Goal: Find specific page/section: Find specific page/section

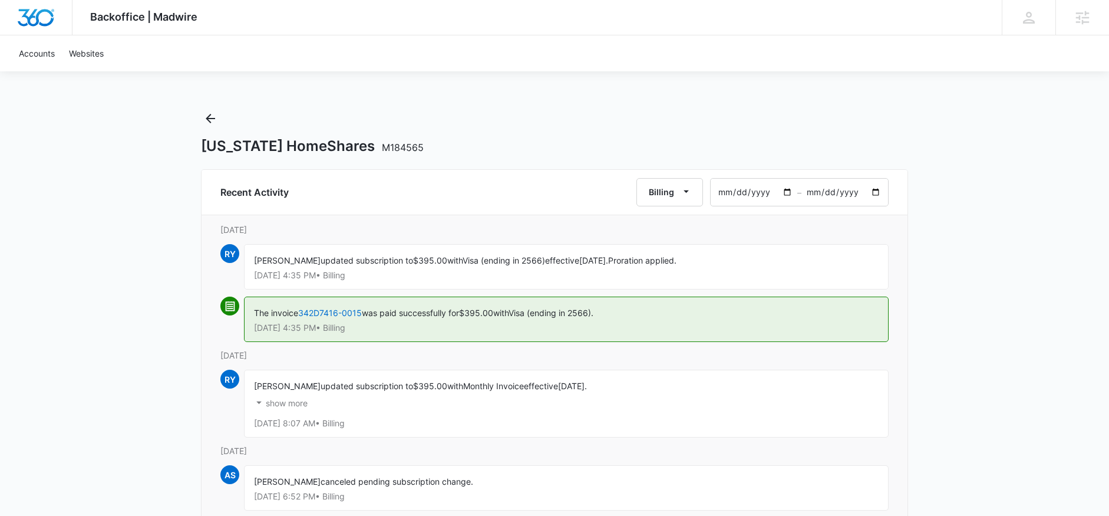
click at [299, 403] on p "show more" at bounding box center [287, 403] width 42 height 8
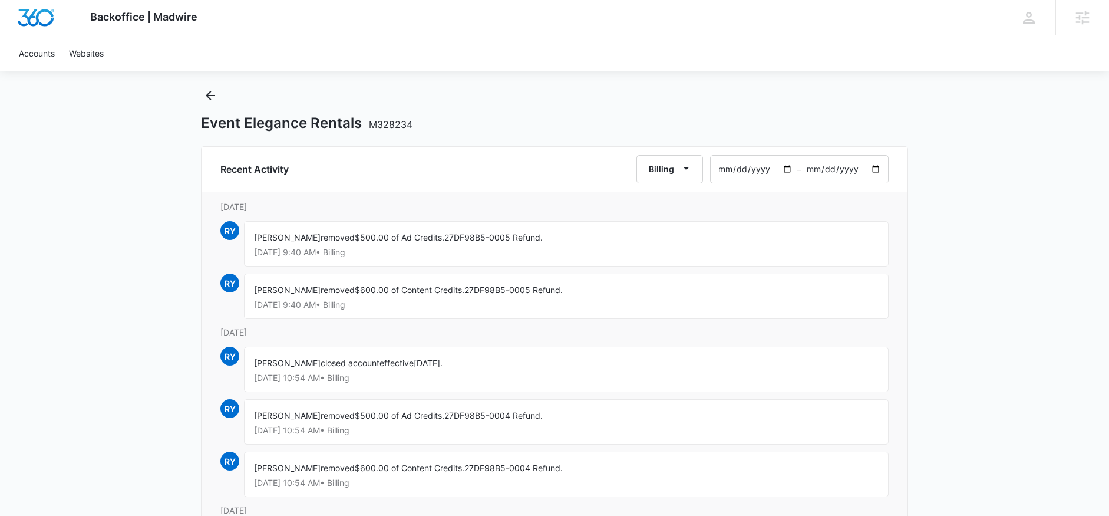
scroll to position [24, 0]
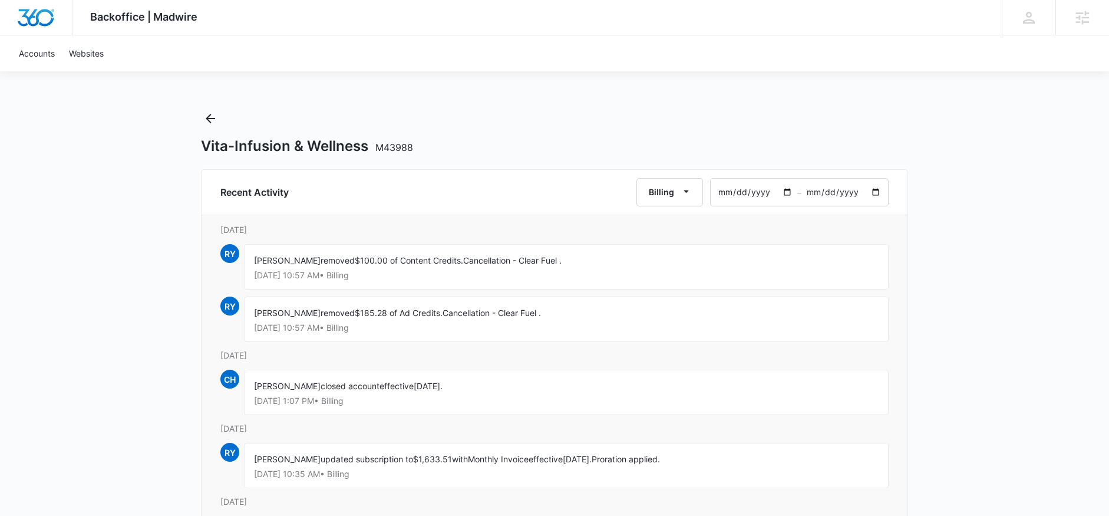
scroll to position [2, 0]
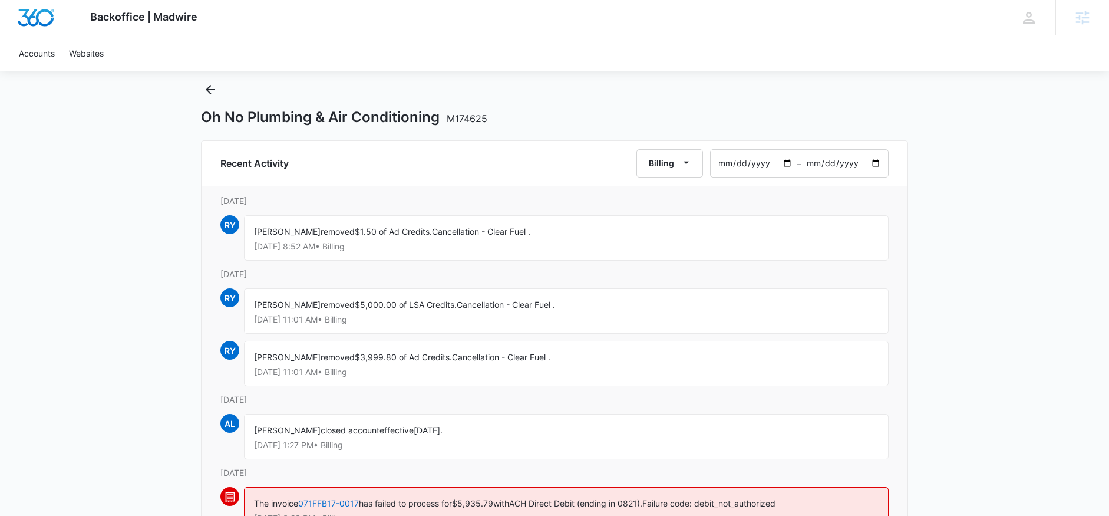
scroll to position [46, 0]
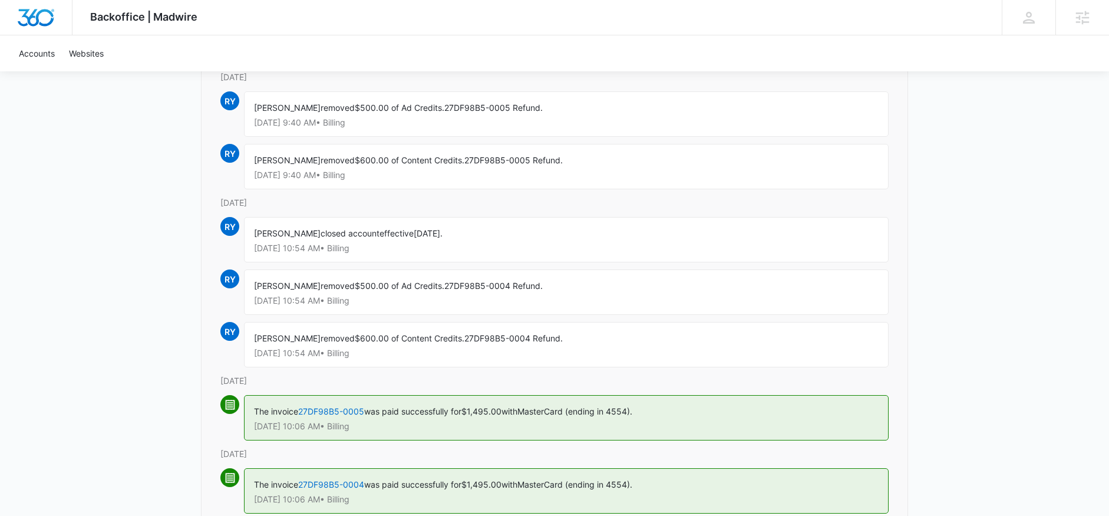
scroll to position [140, 0]
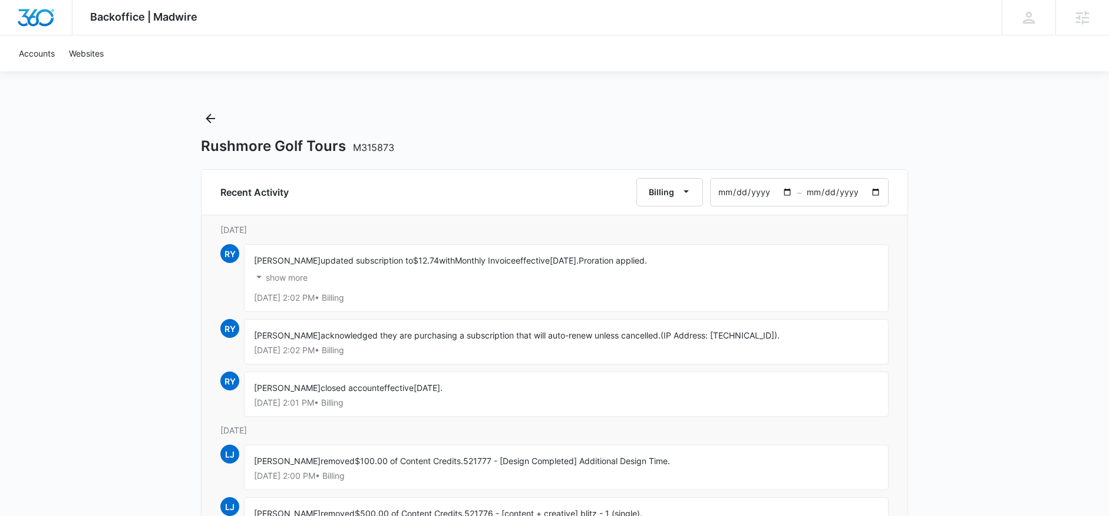
click at [298, 274] on p "show more" at bounding box center [287, 277] width 42 height 8
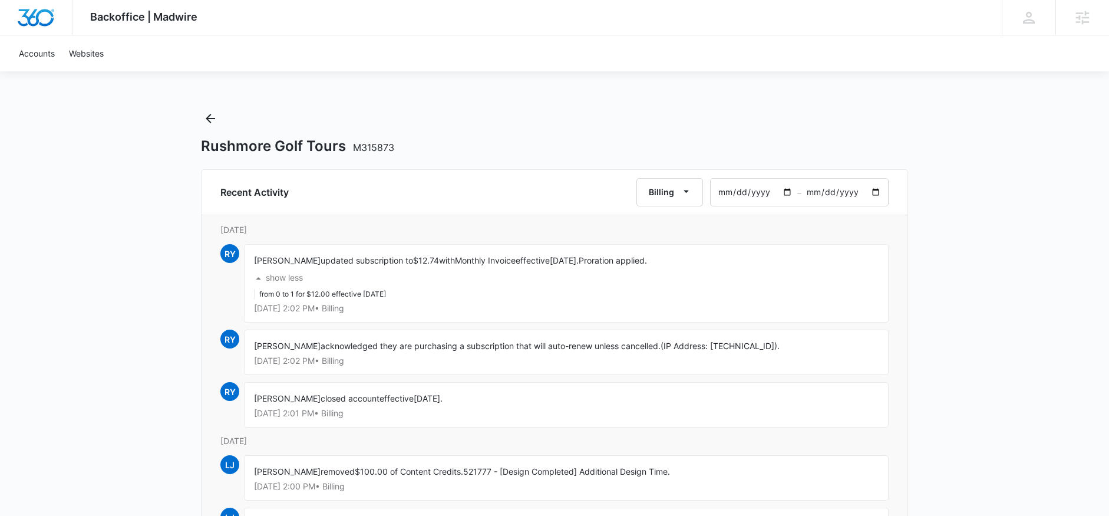
click at [295, 276] on p "show less" at bounding box center [284, 277] width 37 height 8
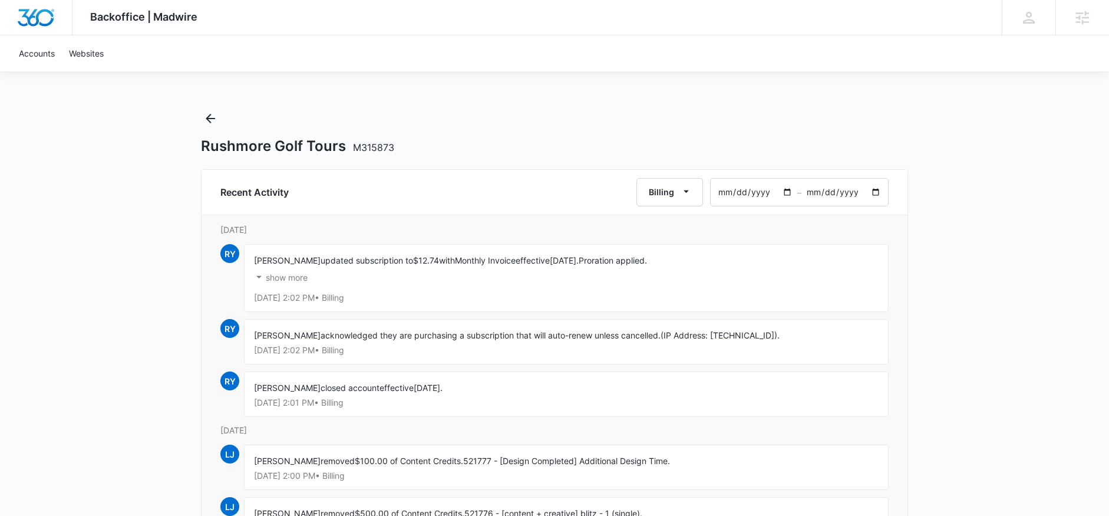
click at [295, 276] on p "show more" at bounding box center [287, 277] width 42 height 8
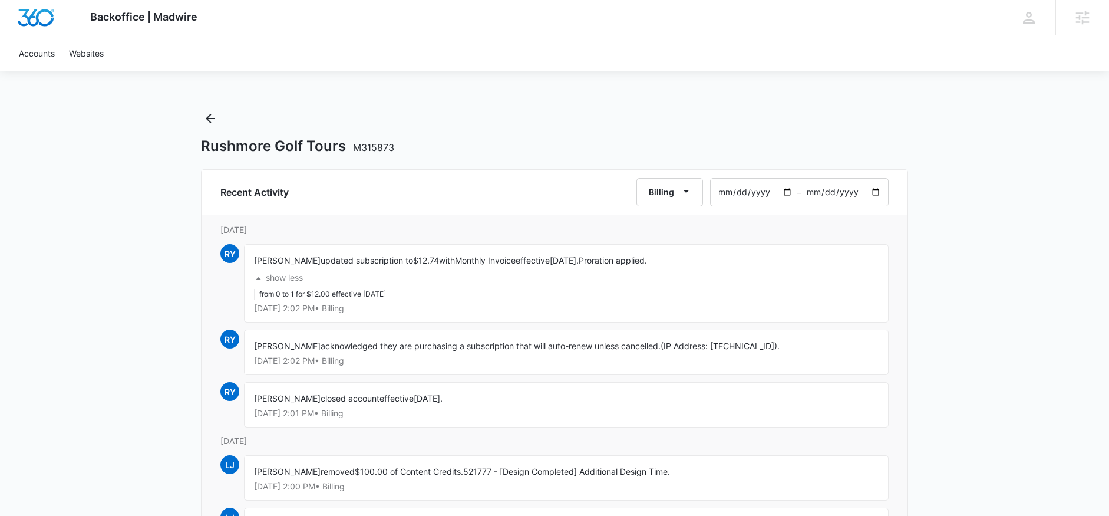
click at [295, 276] on p "show less" at bounding box center [284, 277] width 37 height 8
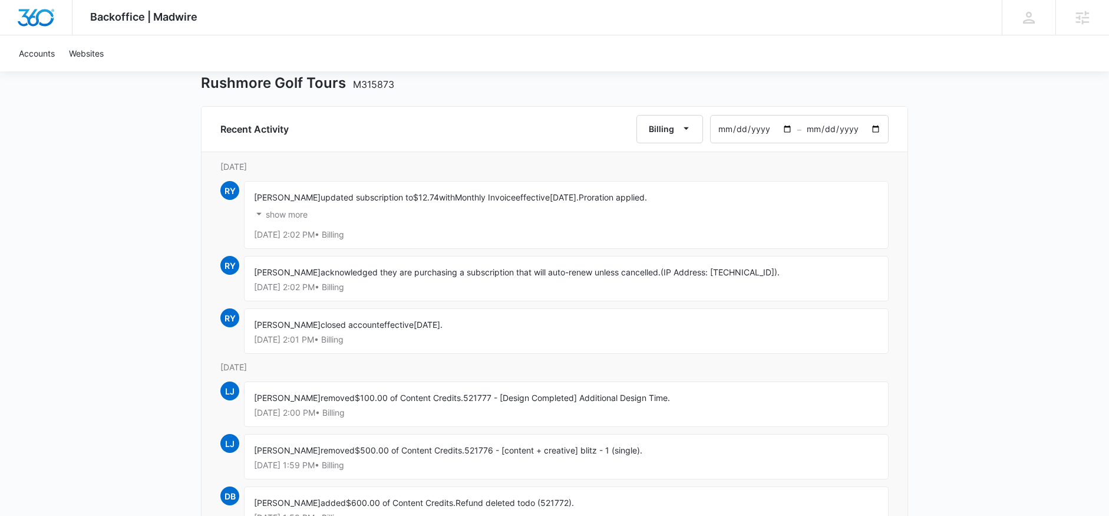
scroll to position [71, 0]
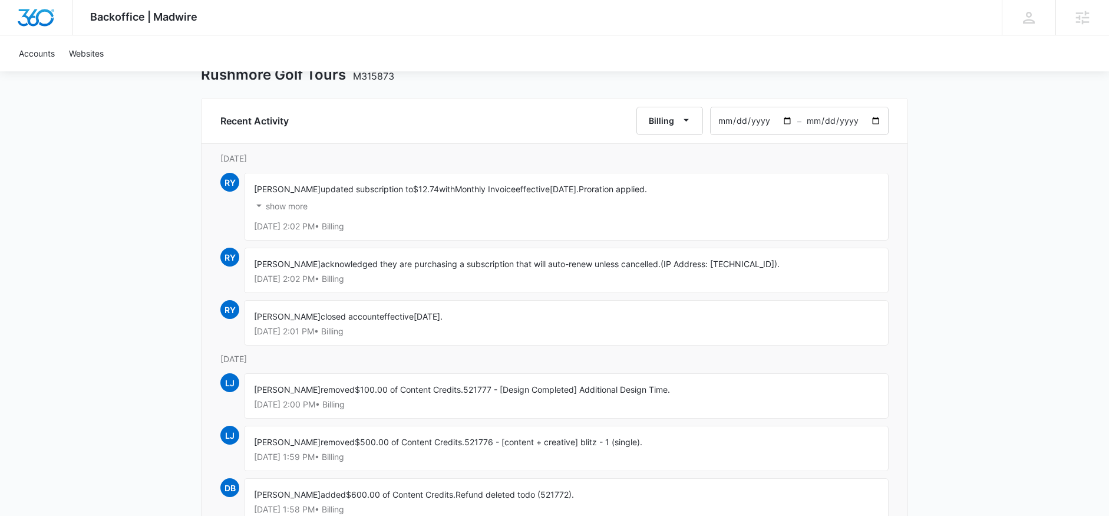
click at [296, 208] on p "show more" at bounding box center [287, 206] width 42 height 8
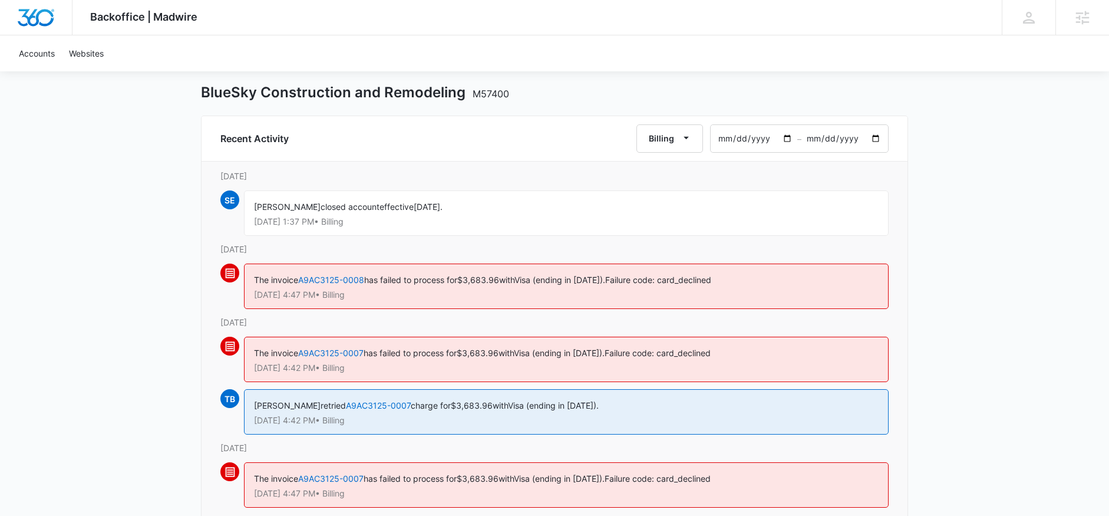
scroll to position [74, 0]
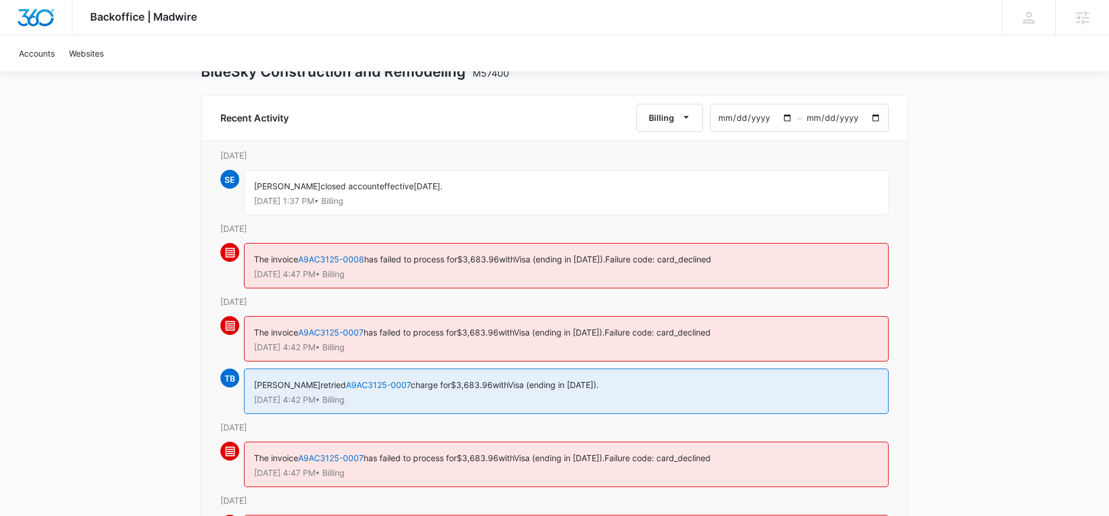
drag, startPoint x: 291, startPoint y: 202, endPoint x: 360, endPoint y: 202, distance: 69.0
click at [360, 202] on p "Aug 14 at 1:37 PM • Billing" at bounding box center [566, 201] width 625 height 8
click at [386, 209] on div "Sophia Elmore closed account effective 8/14/2025. Aug 14 at 1:37 PM • Billing" at bounding box center [566, 192] width 645 height 45
drag, startPoint x: 253, startPoint y: 186, endPoint x: 488, endPoint y: 186, distance: 235.1
click at [488, 186] on div "Sophia Elmore closed account effective 8/14/2025. Aug 14 at 1:37 PM • Billing" at bounding box center [566, 192] width 645 height 45
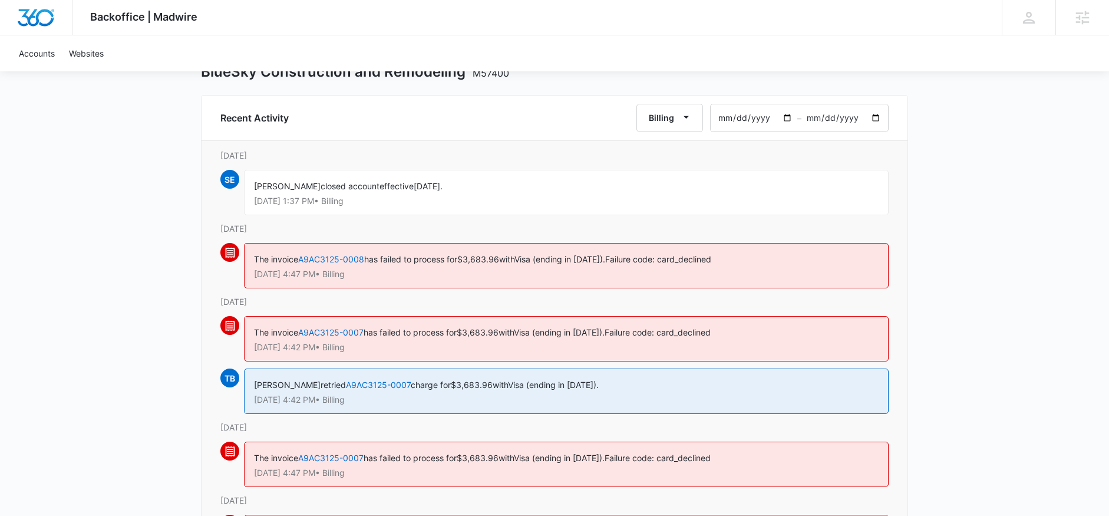
click at [475, 194] on div "Sophia Elmore closed account effective 8/14/2025. Aug 14 at 1:37 PM • Billing" at bounding box center [566, 192] width 645 height 45
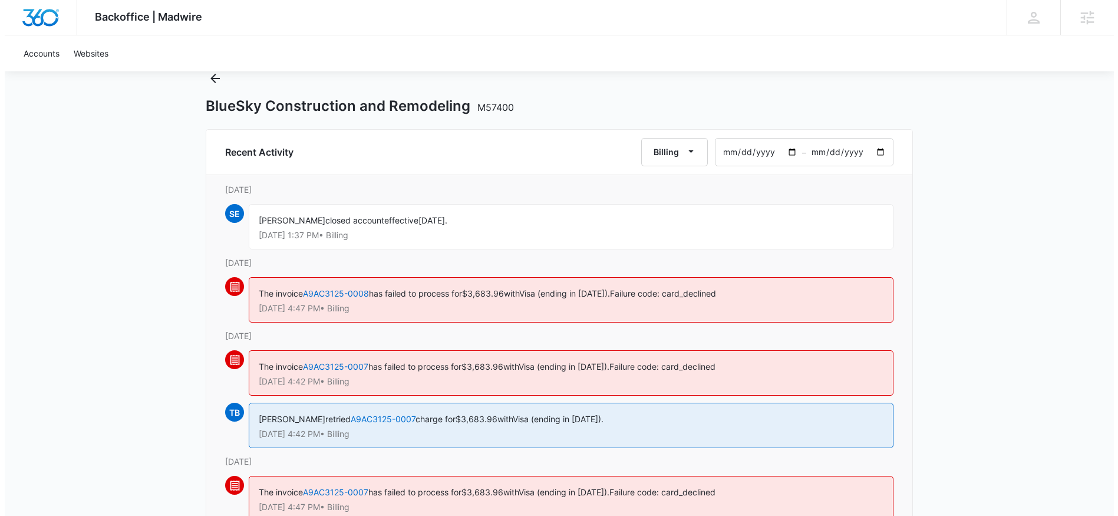
scroll to position [0, 0]
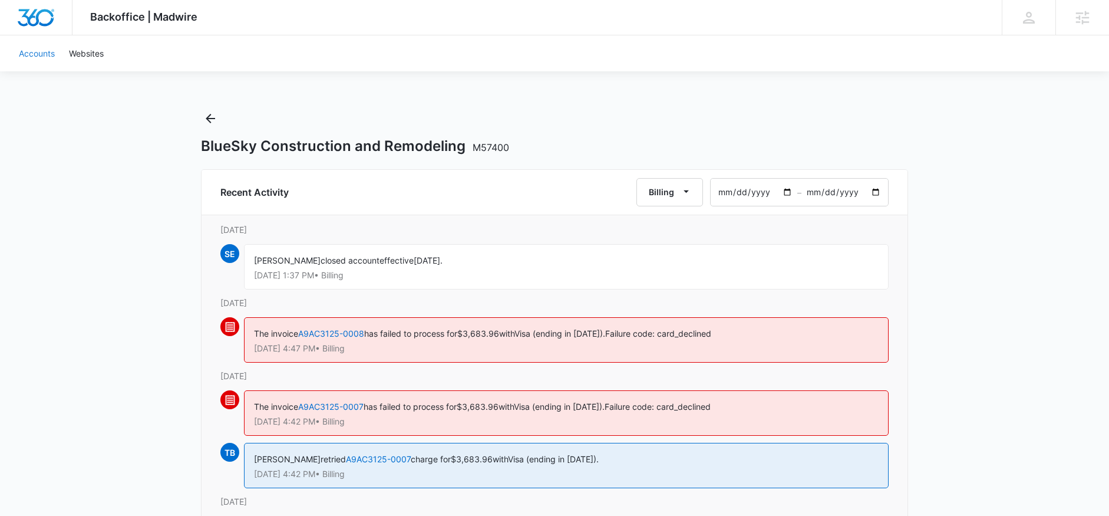
click at [29, 38] on link "Accounts" at bounding box center [37, 53] width 50 height 36
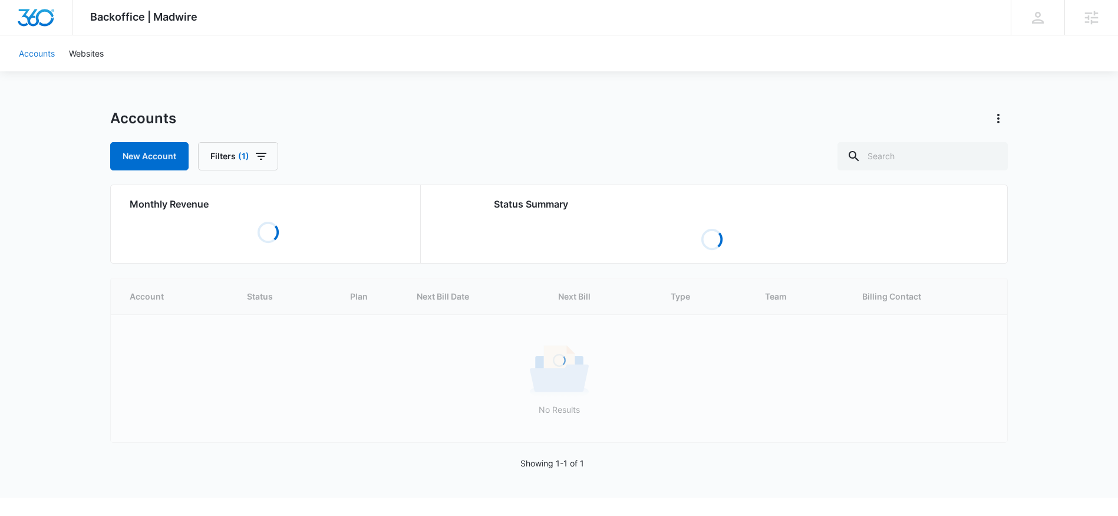
click at [27, 52] on link "Accounts" at bounding box center [37, 53] width 50 height 36
click at [929, 167] on input "text" at bounding box center [922, 156] width 170 height 28
paste input "M5002"
type input "M5002"
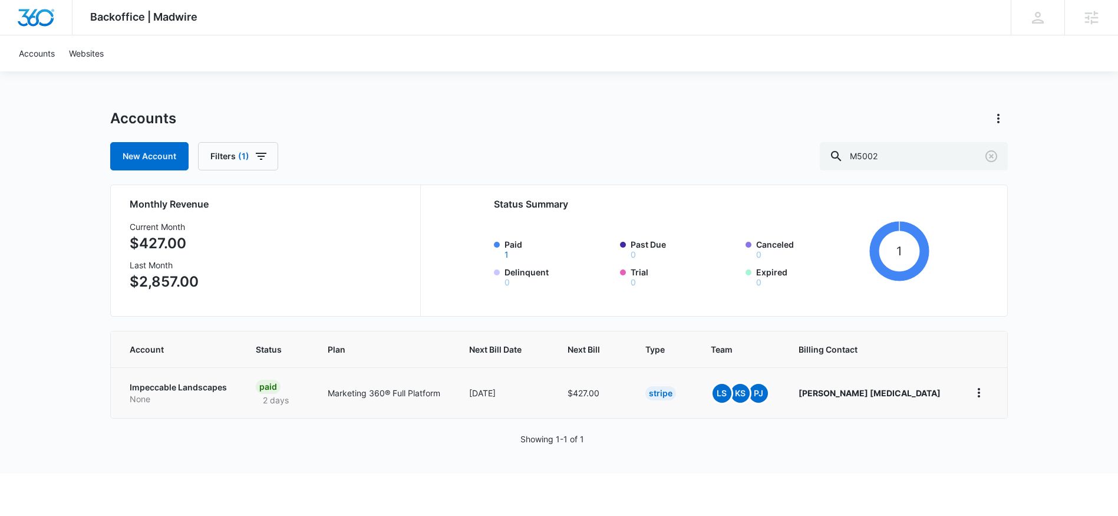
click at [184, 389] on p "Impeccable Landscapes" at bounding box center [179, 387] width 98 height 12
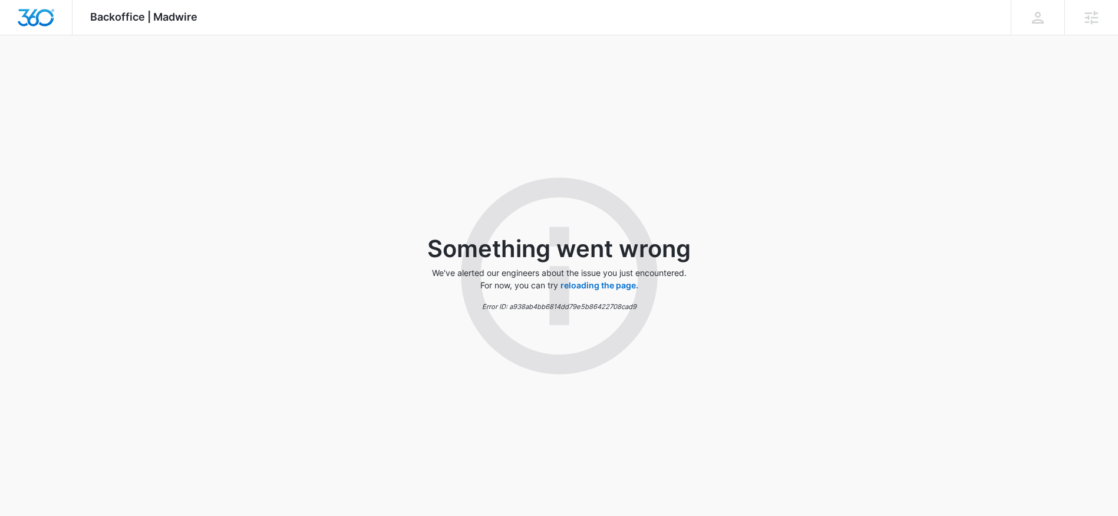
click at [271, 286] on div "Something went wrong We've alerted our engineers about the issue you just encou…" at bounding box center [559, 275] width 1118 height 480
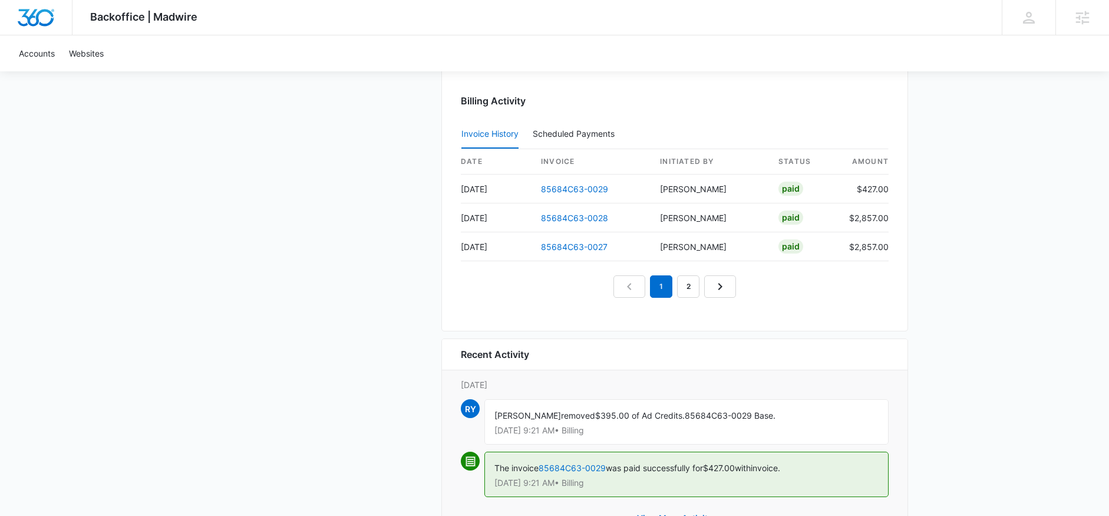
scroll to position [1251, 0]
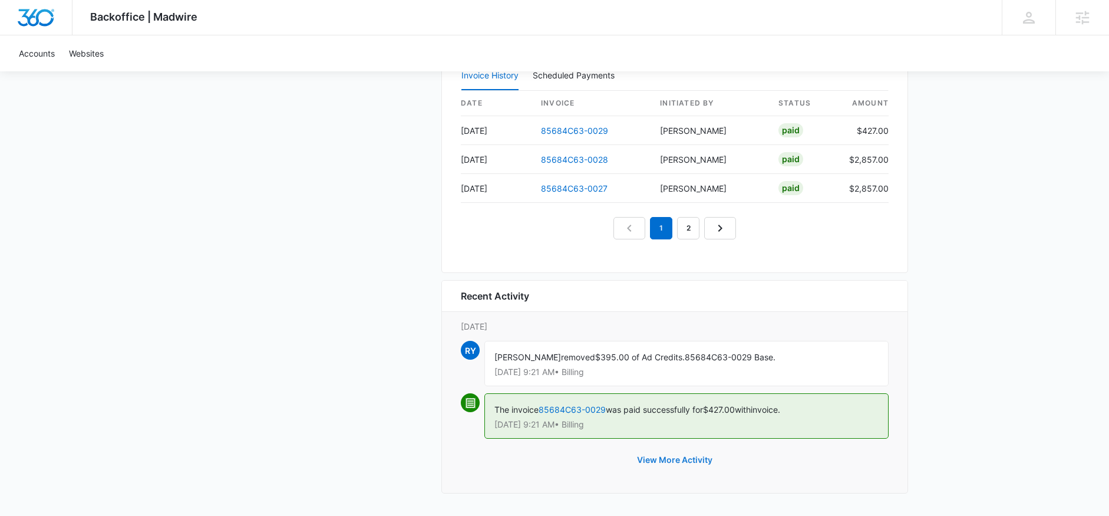
click at [692, 462] on button "View More Activity" at bounding box center [674, 460] width 99 height 28
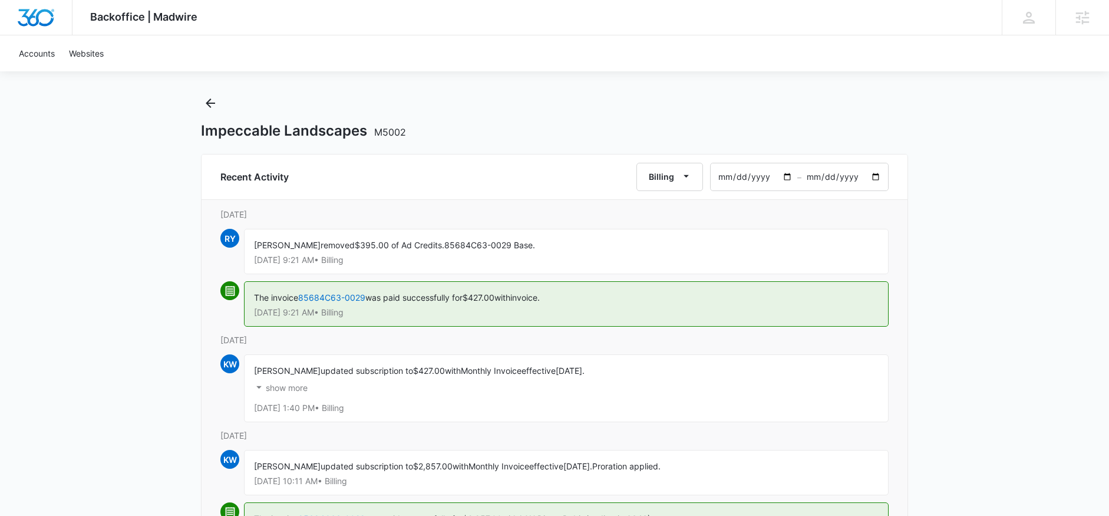
scroll to position [19, 0]
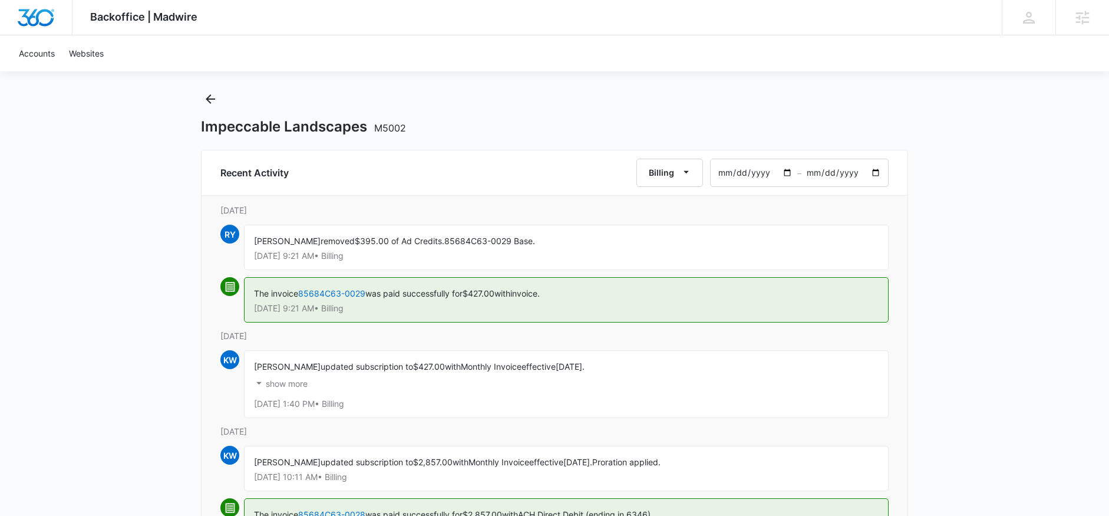
click at [290, 384] on p "show more" at bounding box center [287, 384] width 42 height 8
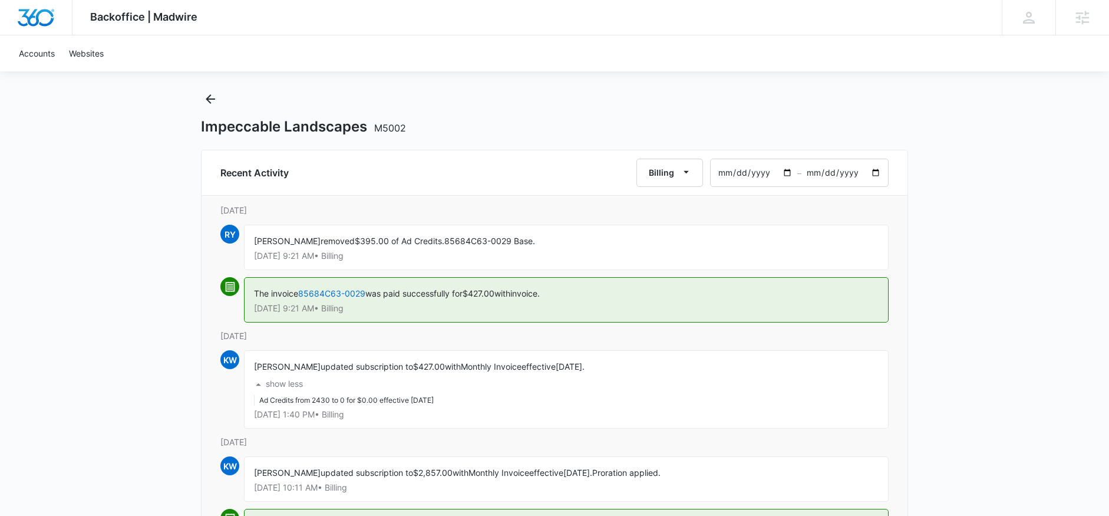
click at [269, 384] on p "show less" at bounding box center [284, 384] width 37 height 8
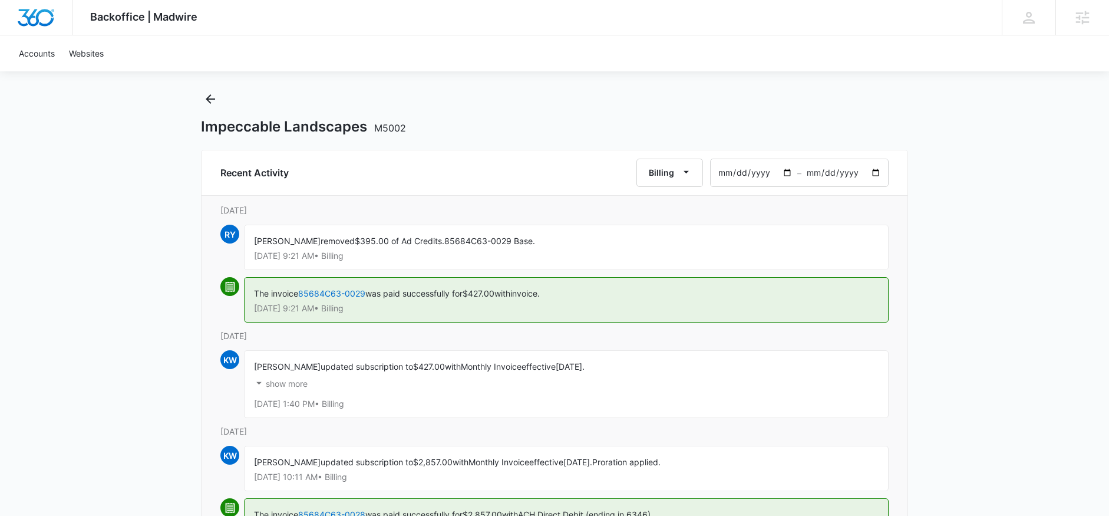
click at [138, 195] on div "Backoffice | Madwire Apps Settings ED Elizabeth Dutton elizabeth.dutton@madwire…" at bounding box center [554, 388] width 1109 height 815
